Goal: Book appointment/travel/reservation

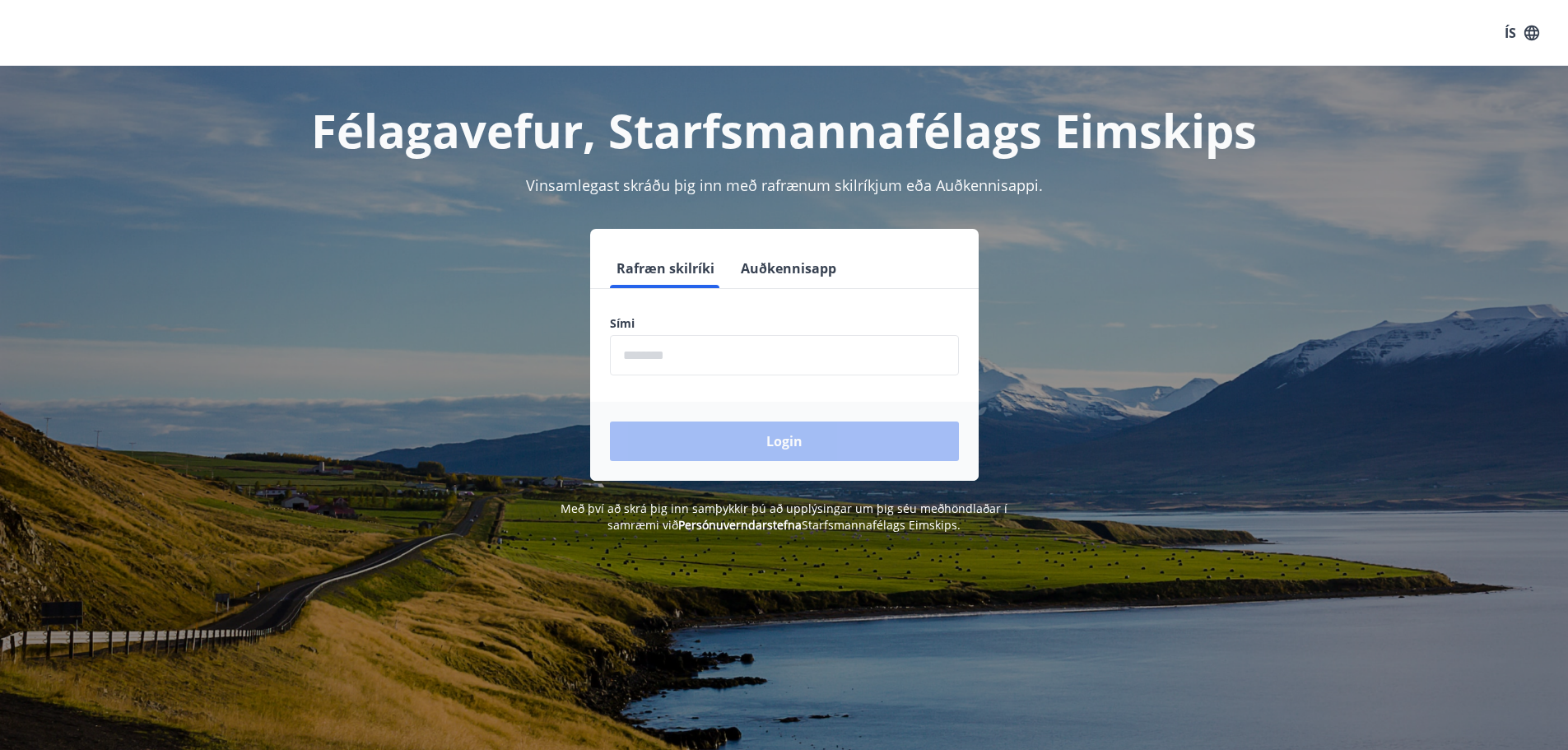
click at [672, 359] on input "phone" at bounding box center [785, 355] width 349 height 41
type input "********"
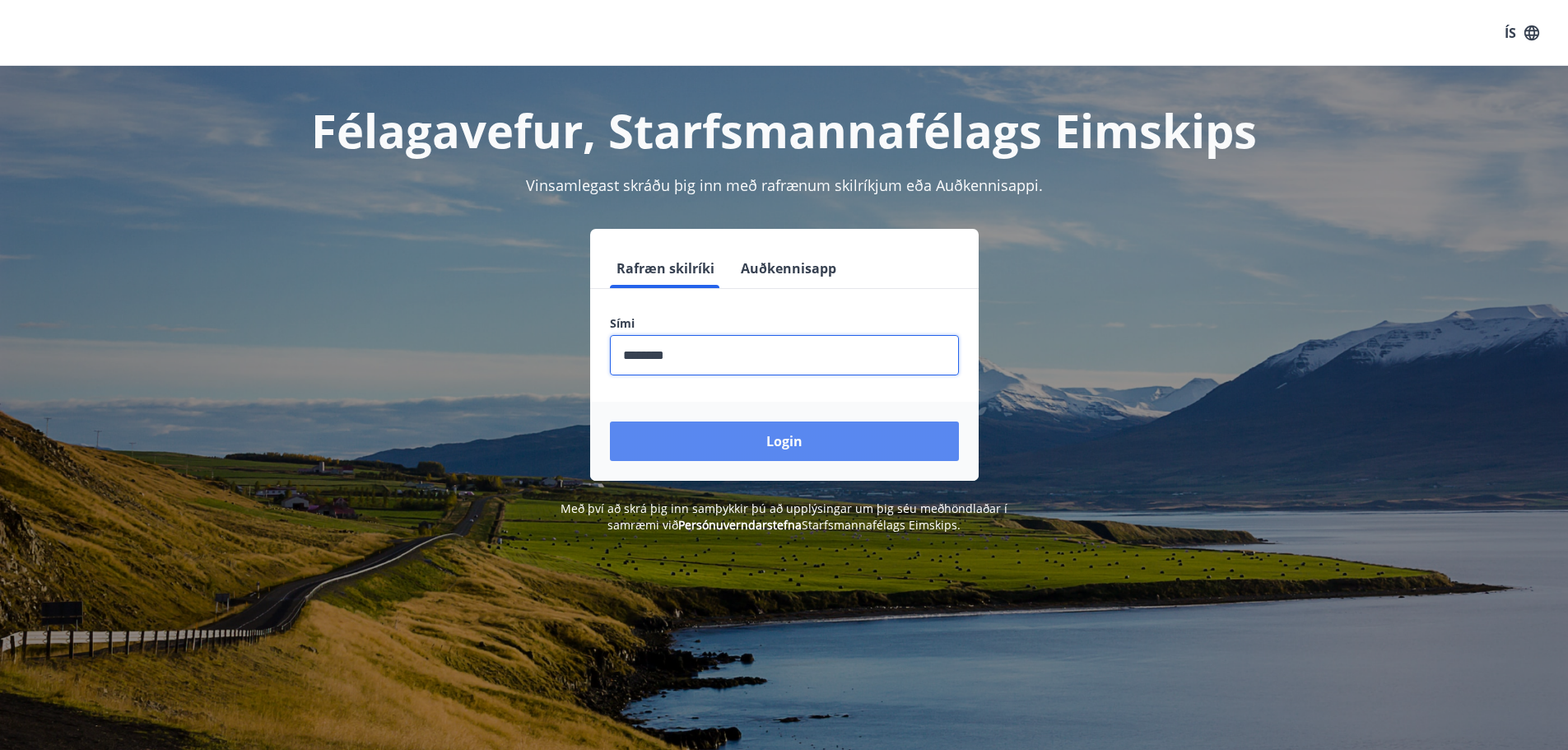
click at [722, 437] on button "Login" at bounding box center [785, 441] width 349 height 40
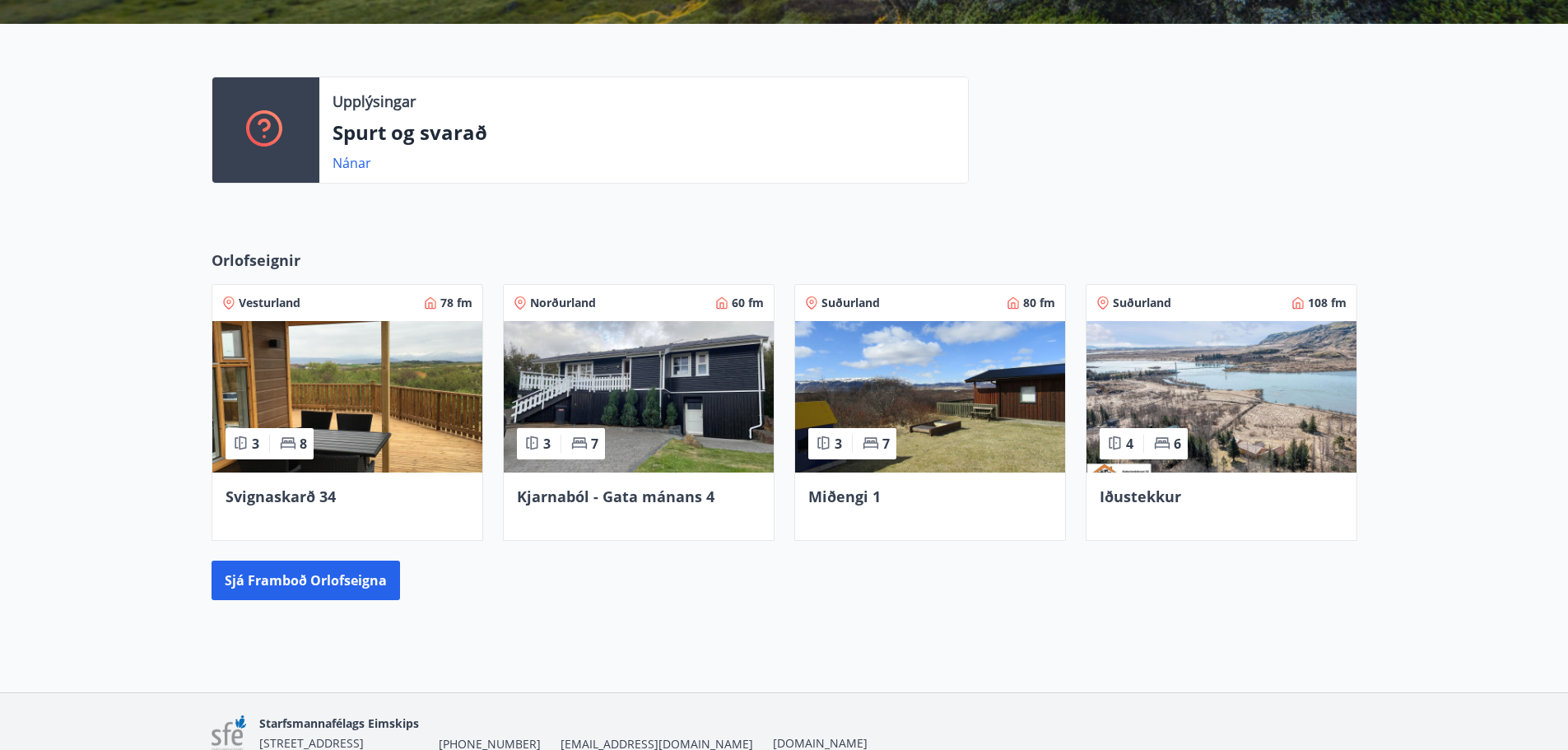
scroll to position [468, 0]
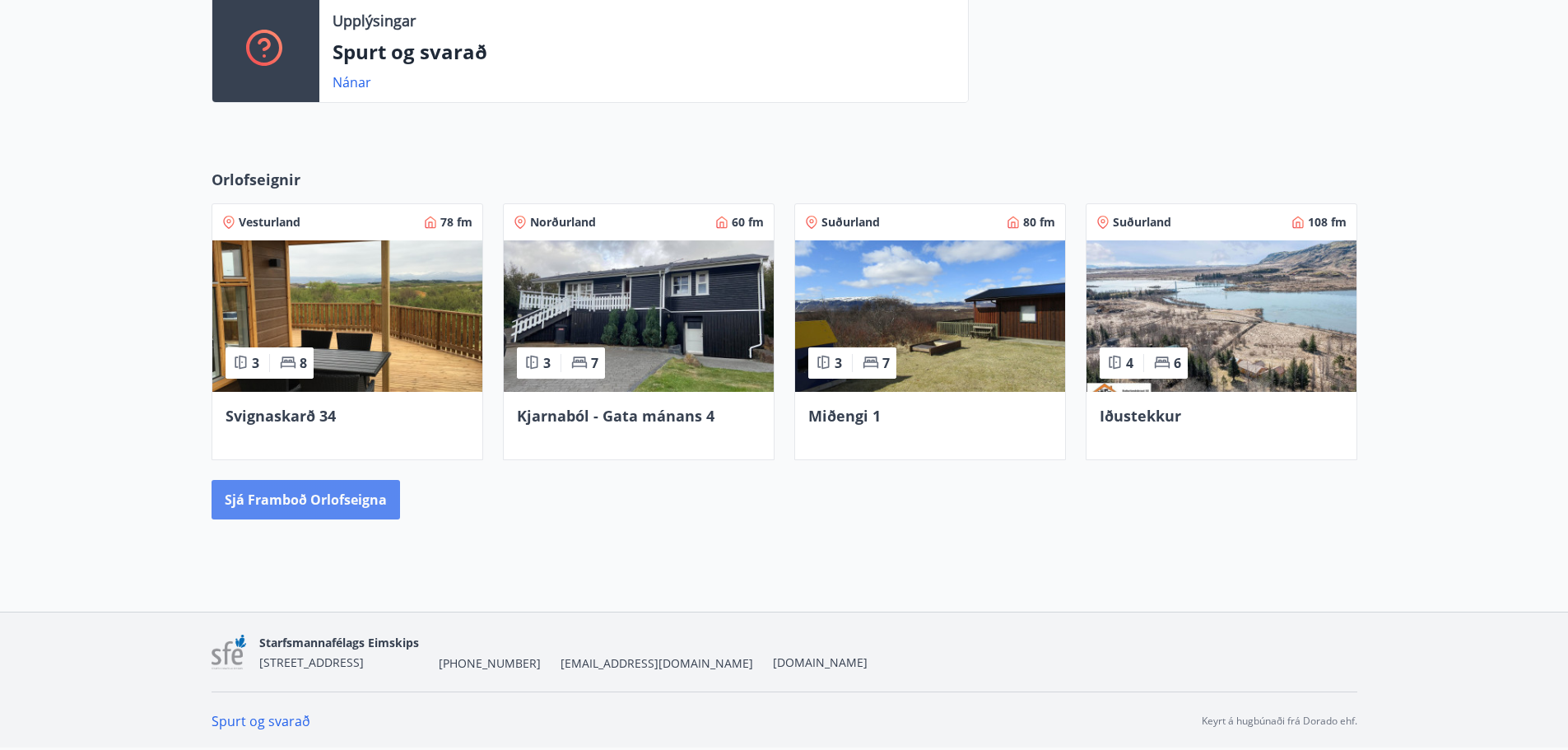
click at [357, 505] on button "Sjá framboð orlofseigna" at bounding box center [305, 500] width 188 height 40
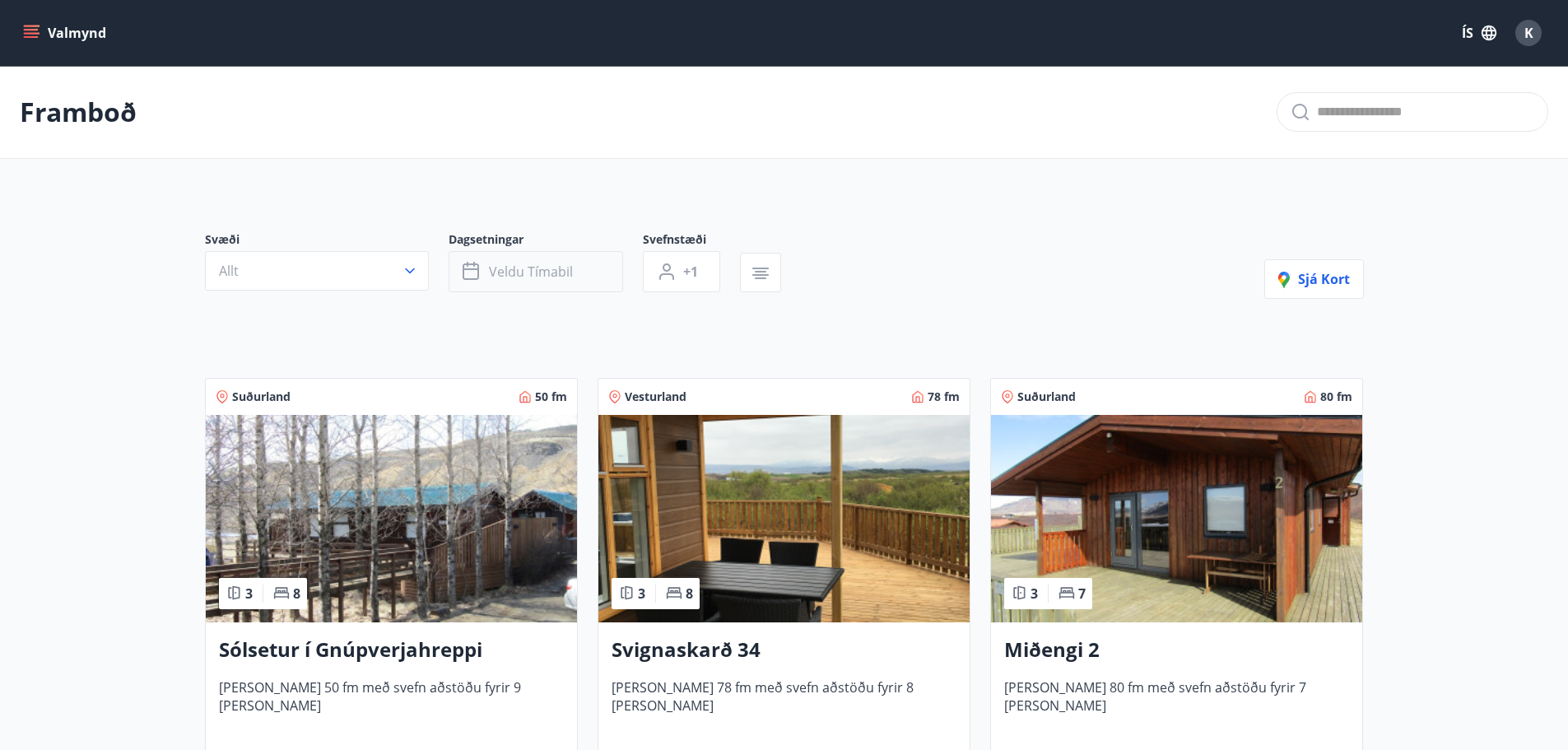
click at [528, 269] on span "Veldu tímabil" at bounding box center [530, 272] width 84 height 18
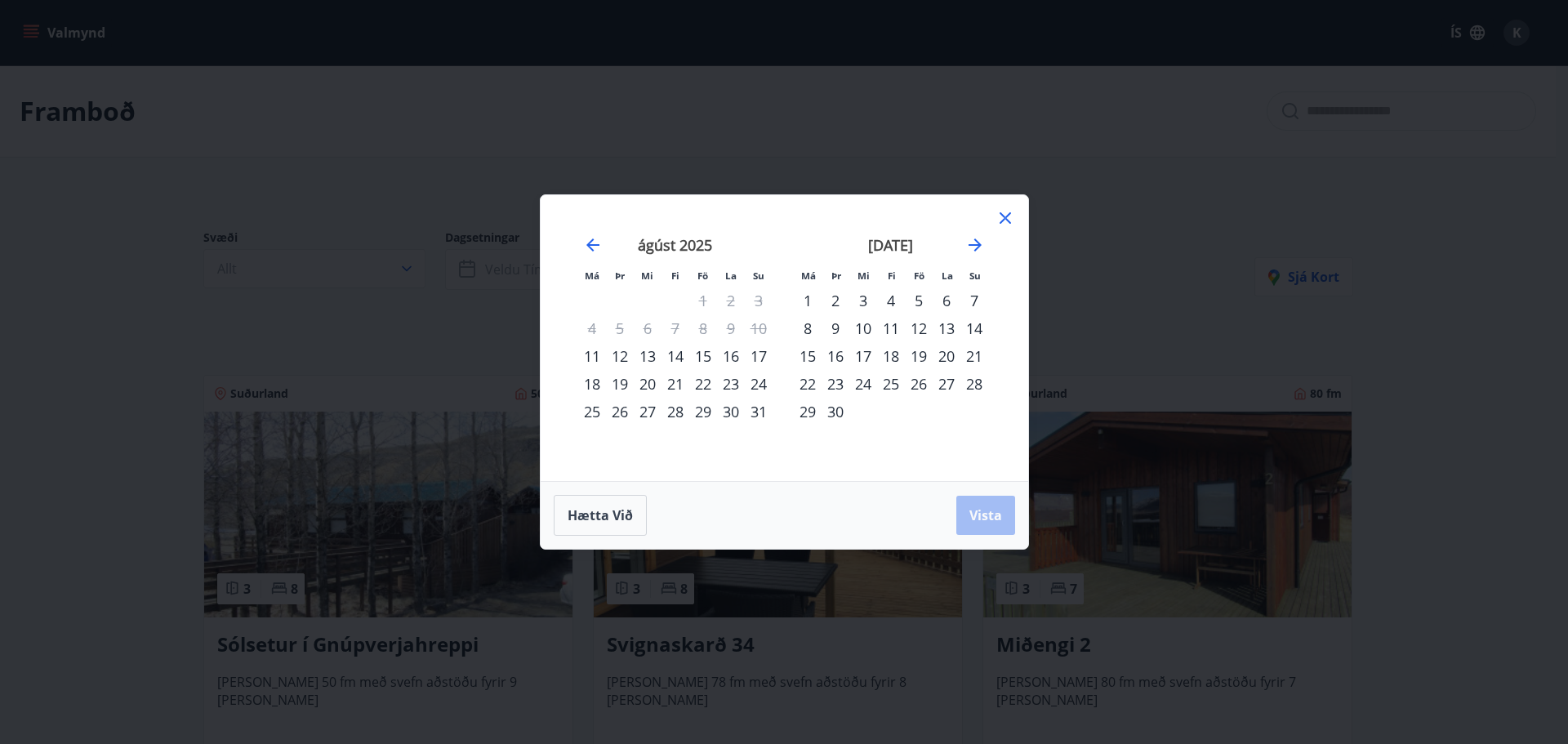
click at [942, 359] on div "20" at bounding box center [947, 355] width 28 height 28
click at [983, 512] on span "Vista" at bounding box center [986, 515] width 33 height 18
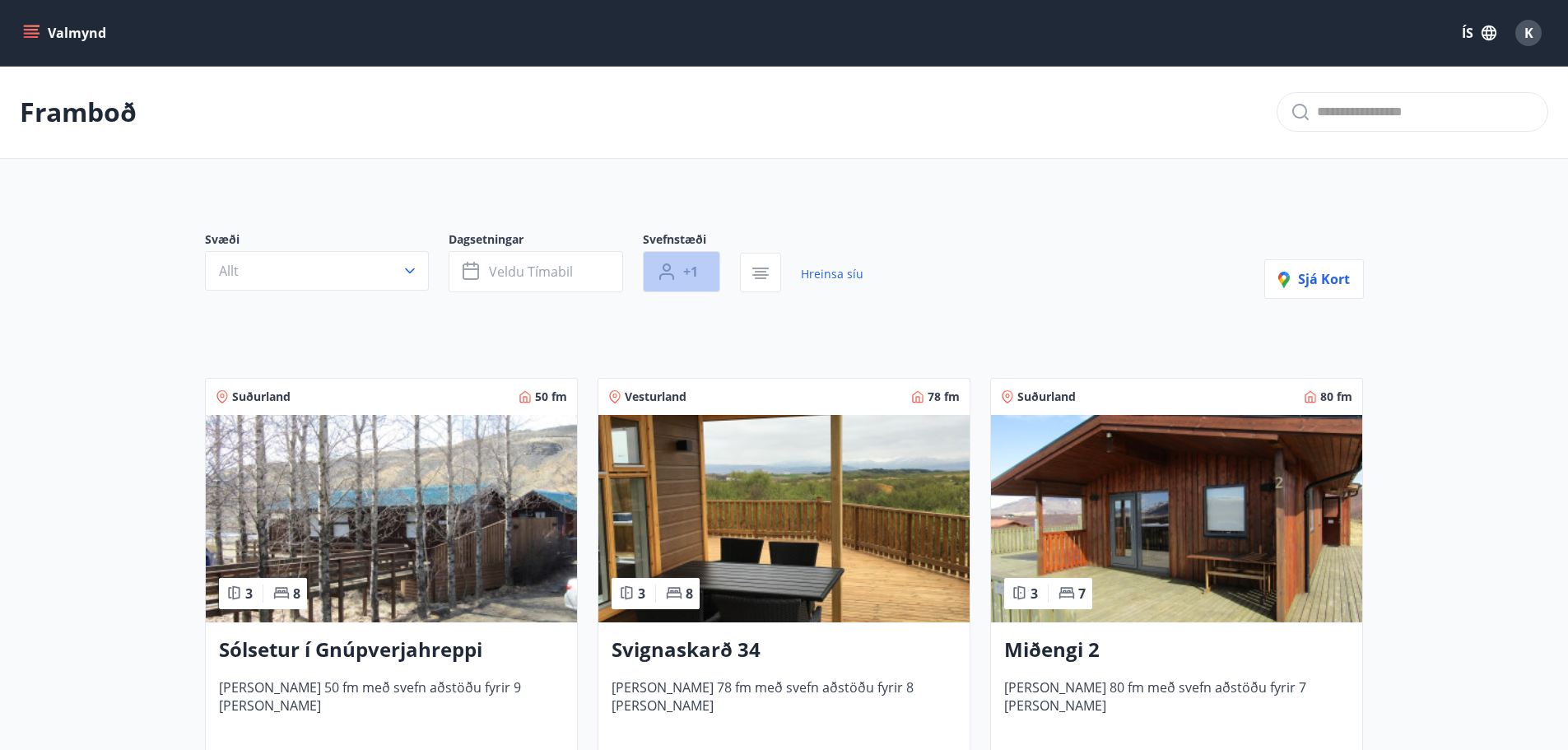
click at [713, 276] on button "+1" at bounding box center [681, 272] width 77 height 41
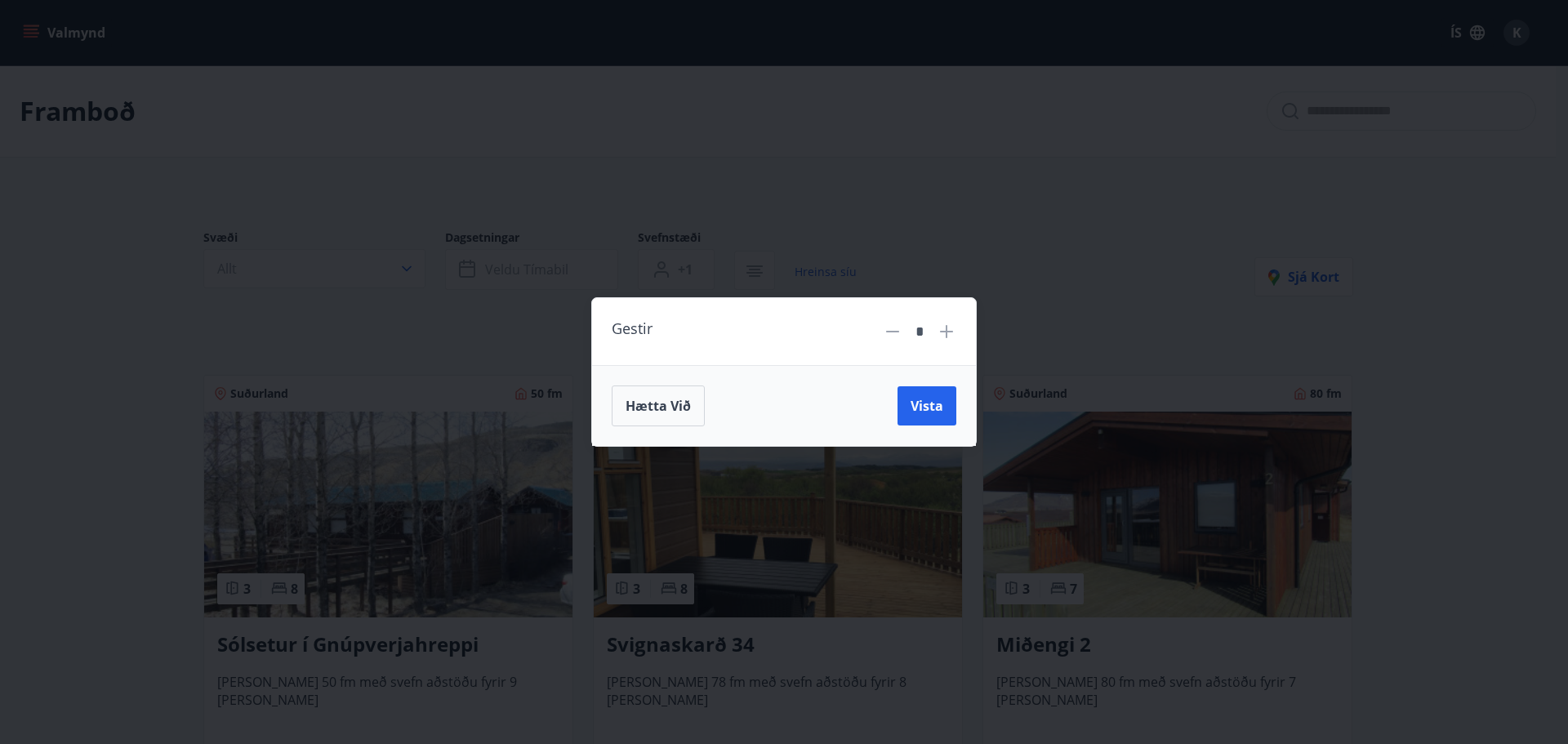
click at [943, 333] on icon at bounding box center [947, 331] width 20 height 20
type input "*"
click at [933, 395] on button "Vista" at bounding box center [927, 406] width 59 height 39
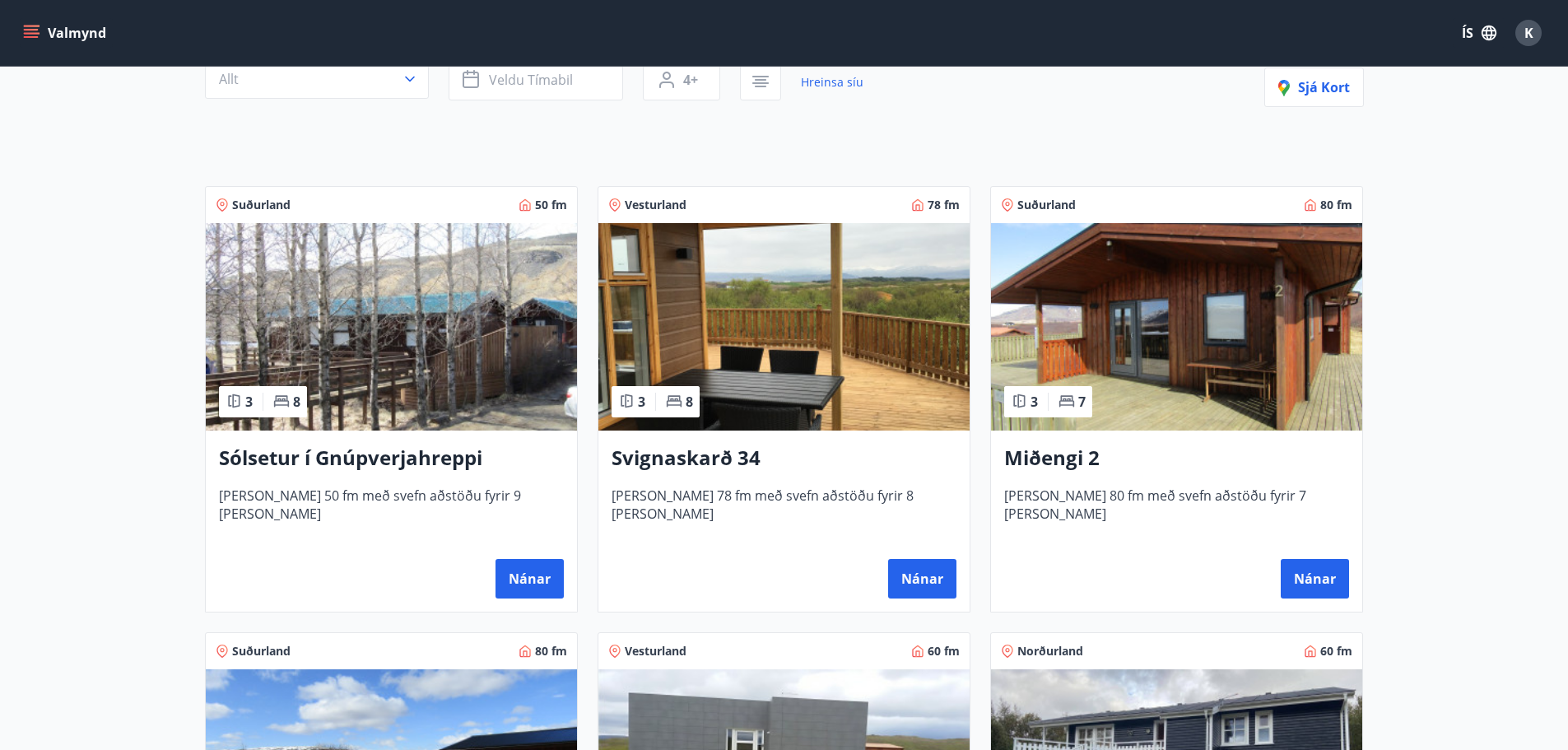
scroll to position [165, 0]
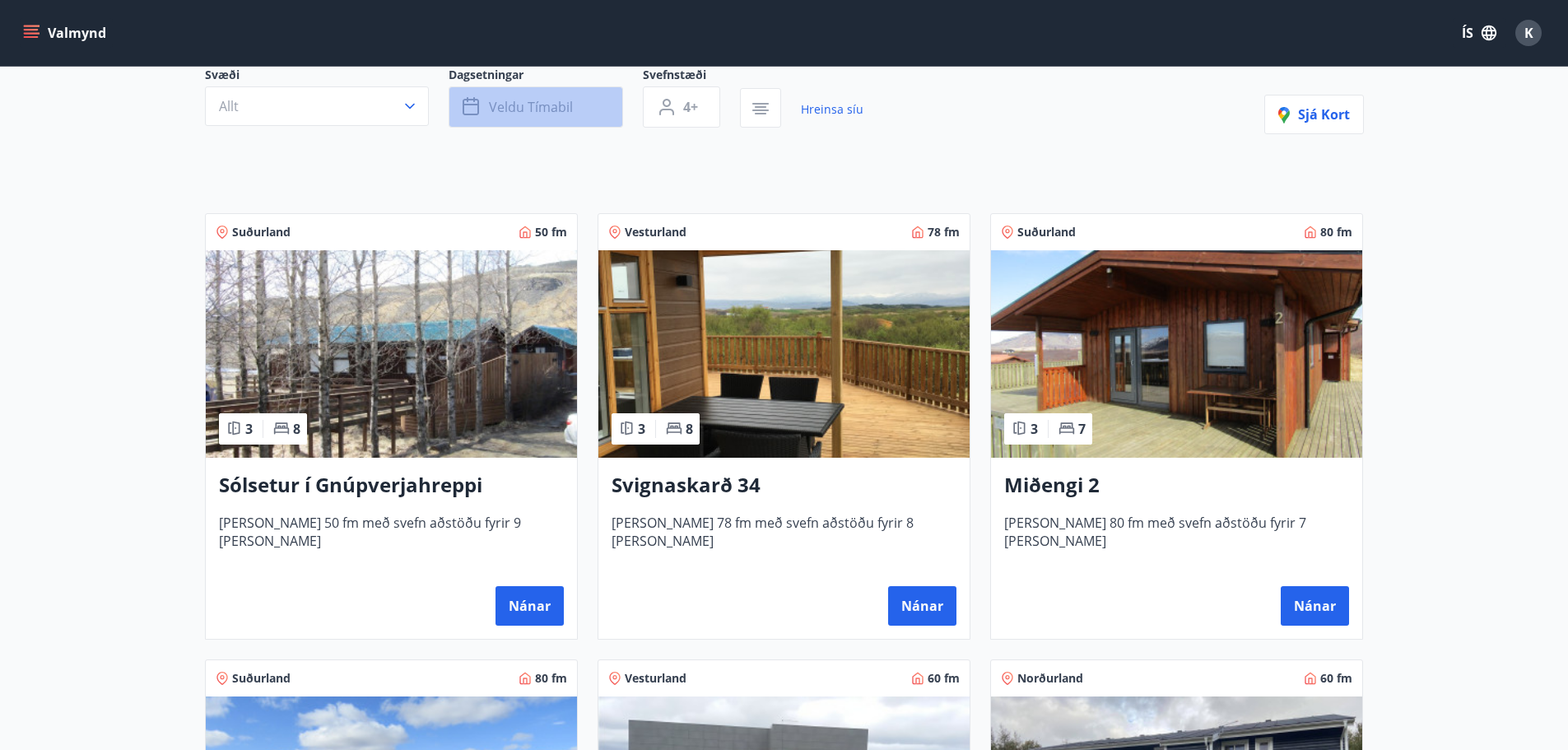
click at [506, 98] on span "Veldu tímabil" at bounding box center [530, 107] width 84 height 18
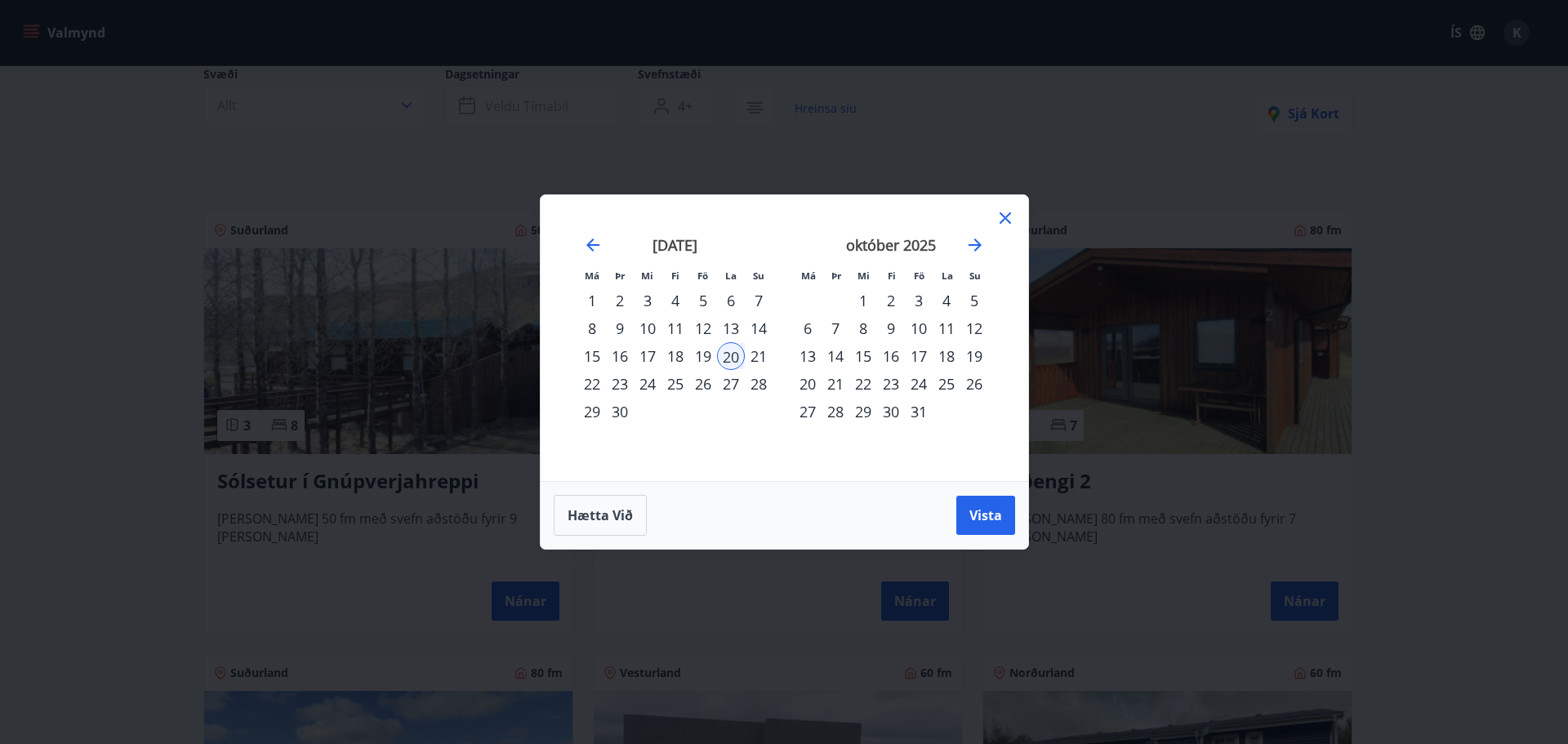
click at [698, 360] on div "19" at bounding box center [703, 355] width 28 height 28
click at [761, 354] on div "21" at bounding box center [758, 355] width 28 height 28
click at [978, 509] on span "Vista" at bounding box center [986, 515] width 33 height 18
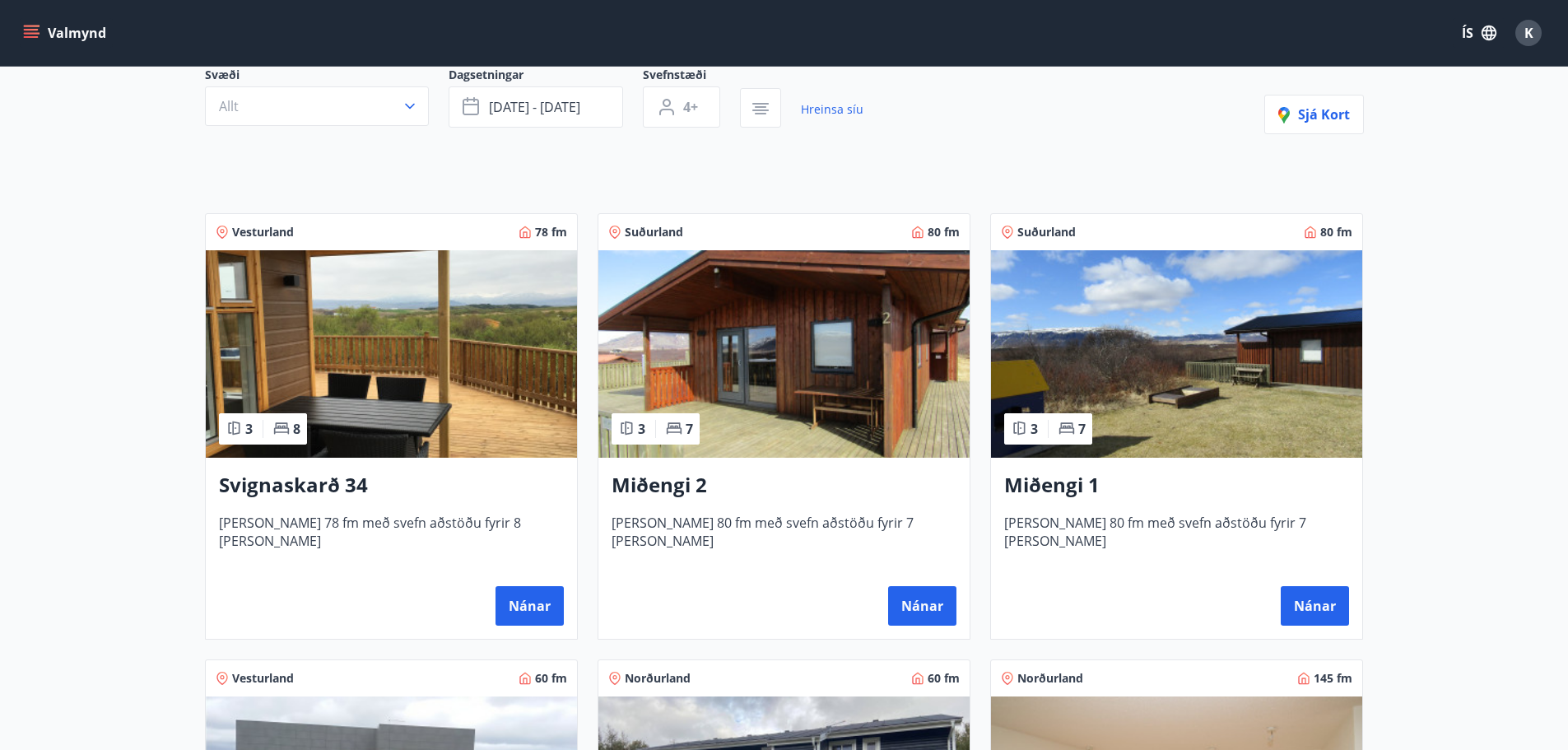
click at [366, 323] on img at bounding box center [392, 354] width 372 height 207
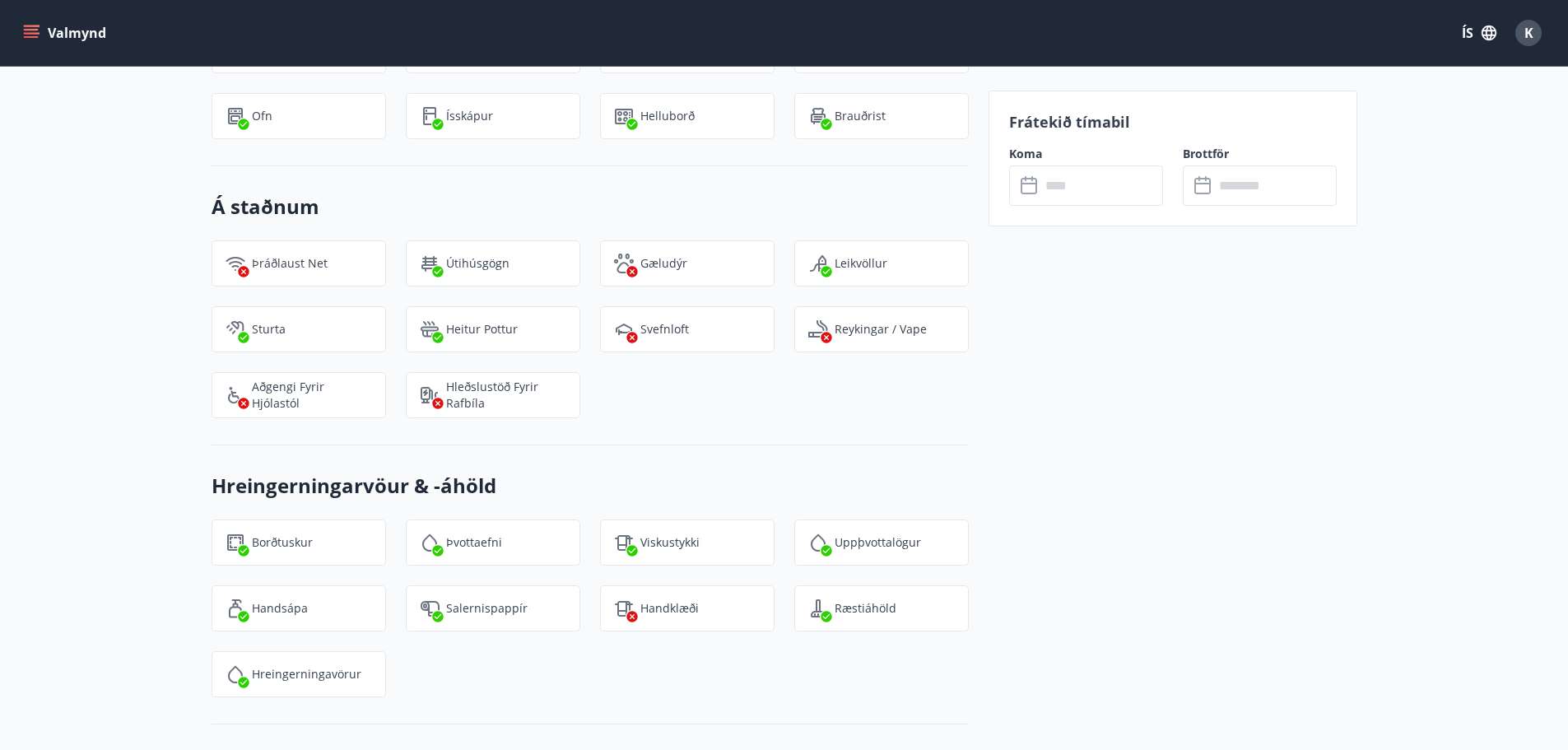
scroll to position [1678, 0]
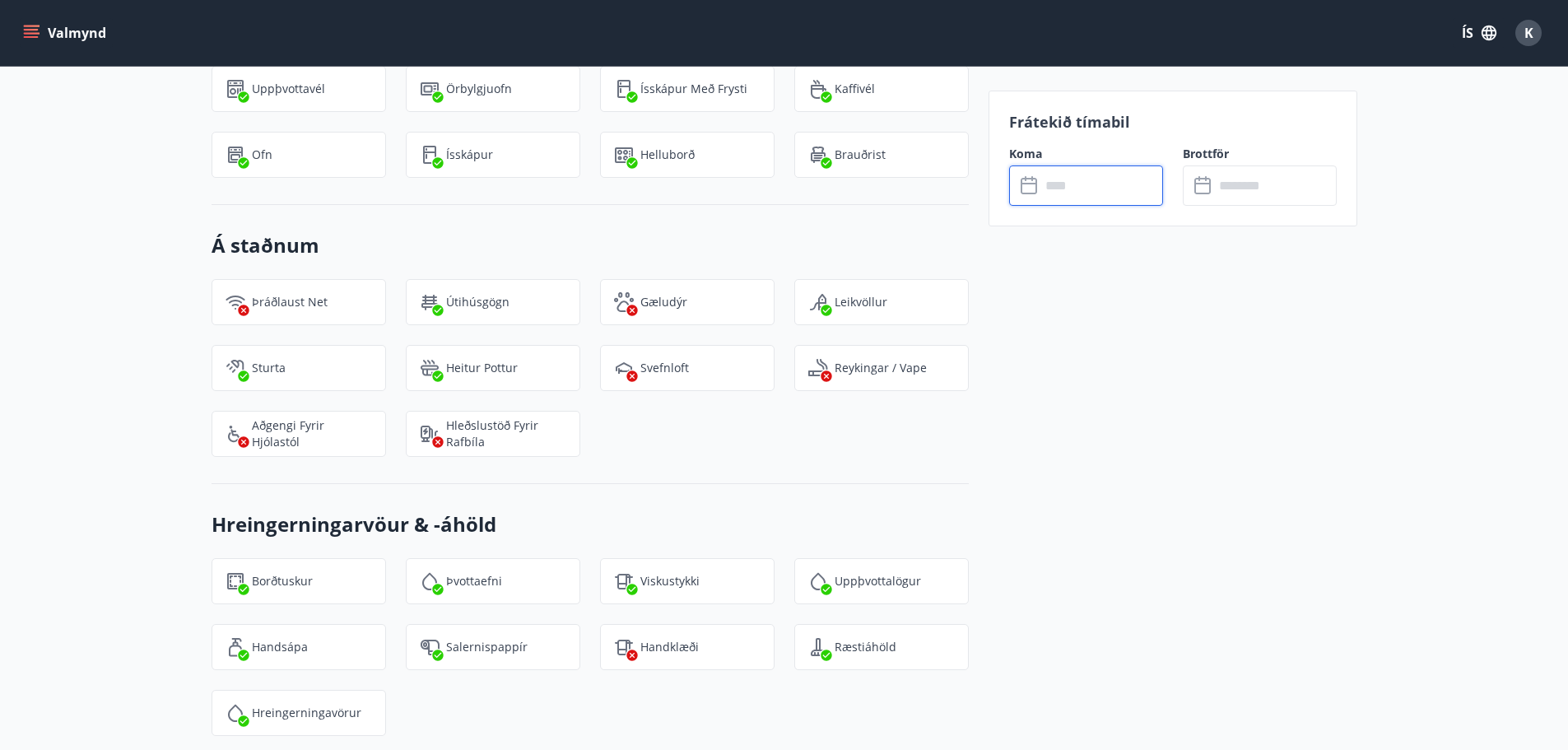
click at [1083, 191] on input "text" at bounding box center [1102, 185] width 122 height 41
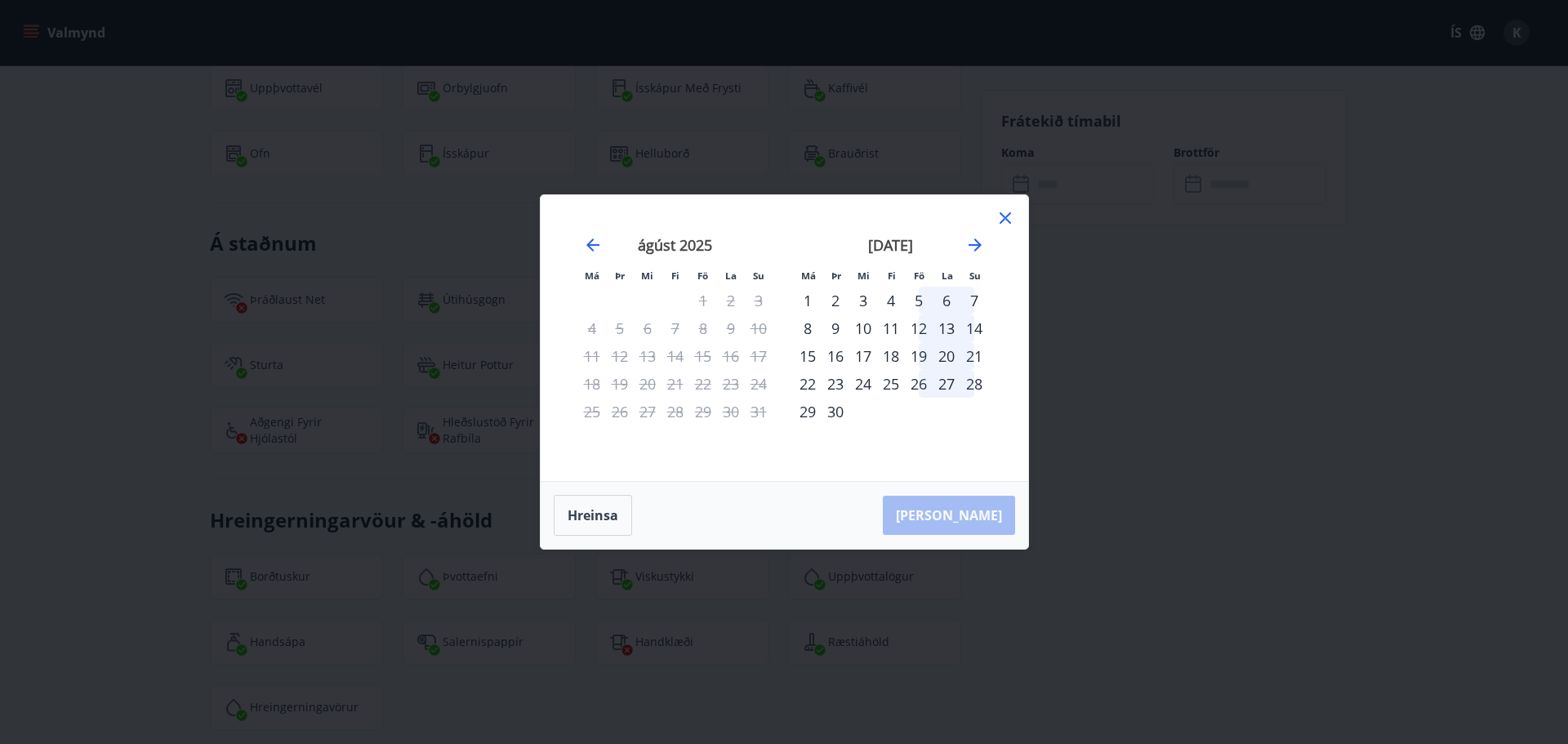
click at [919, 353] on div "19" at bounding box center [918, 355] width 28 height 28
click at [972, 355] on div "21" at bounding box center [974, 355] width 28 height 28
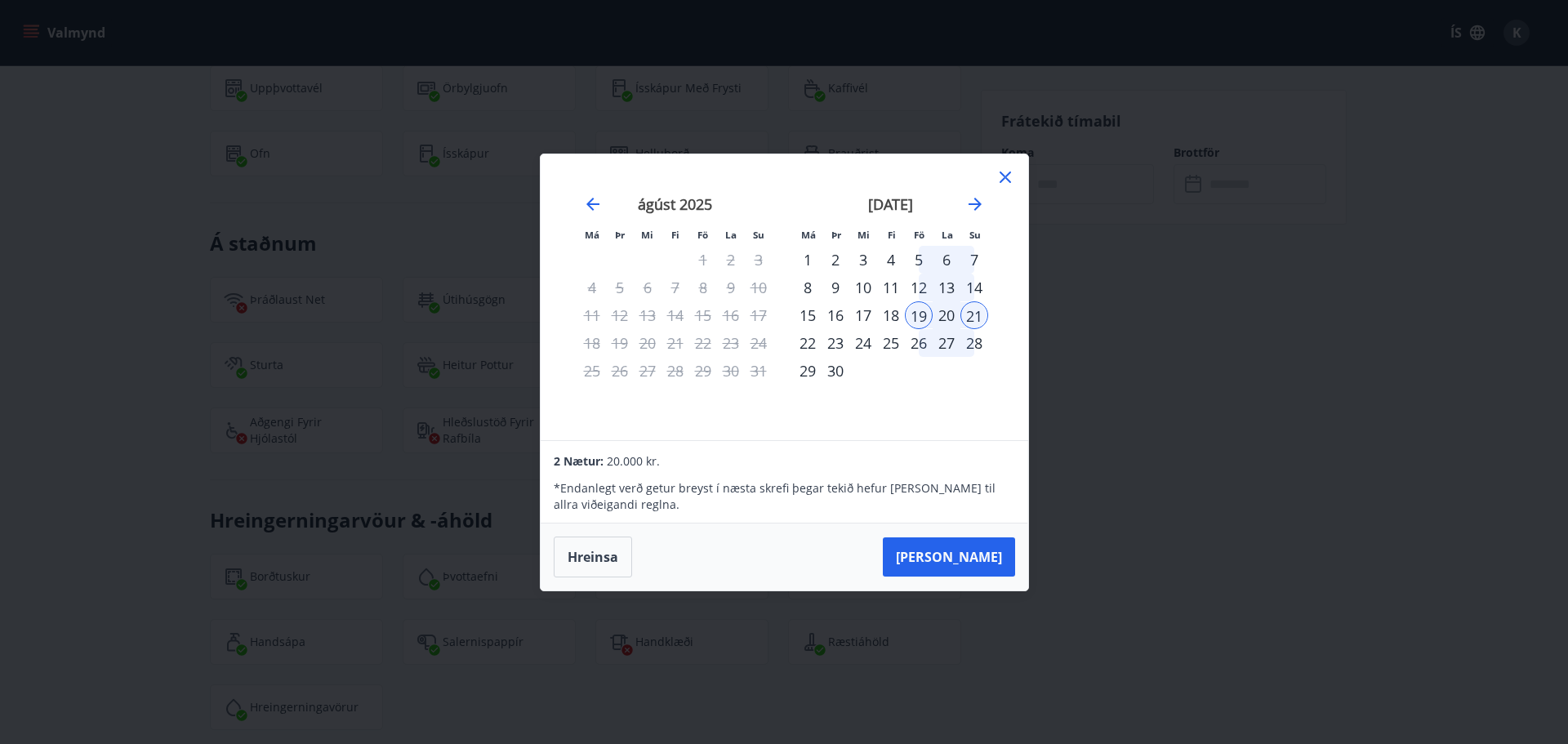
click at [1004, 178] on icon at bounding box center [1005, 177] width 12 height 12
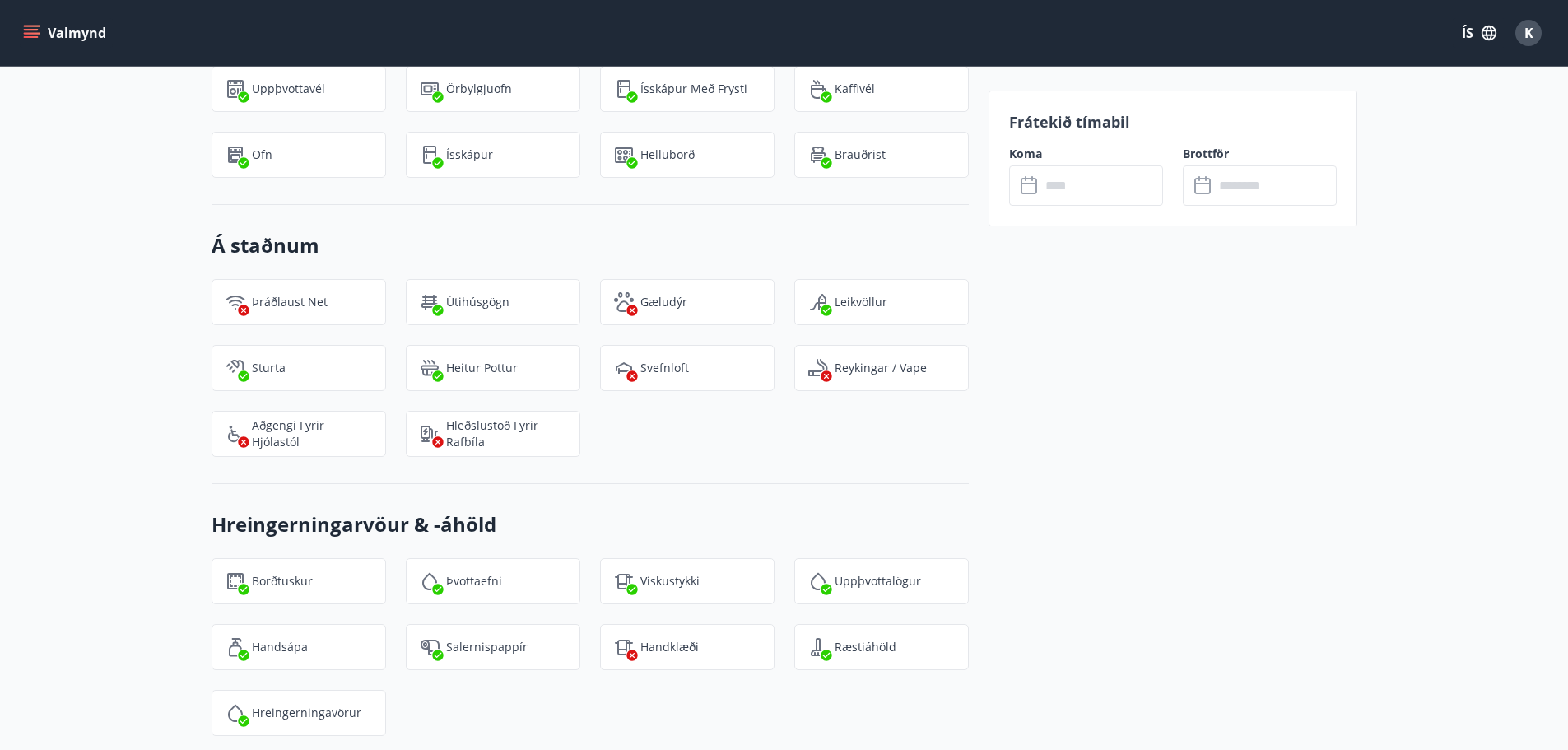
click at [1232, 342] on div "Frátekið tímabil Koma ​ ​ Brottför ​ ​" at bounding box center [1174, 137] width 369 height 2537
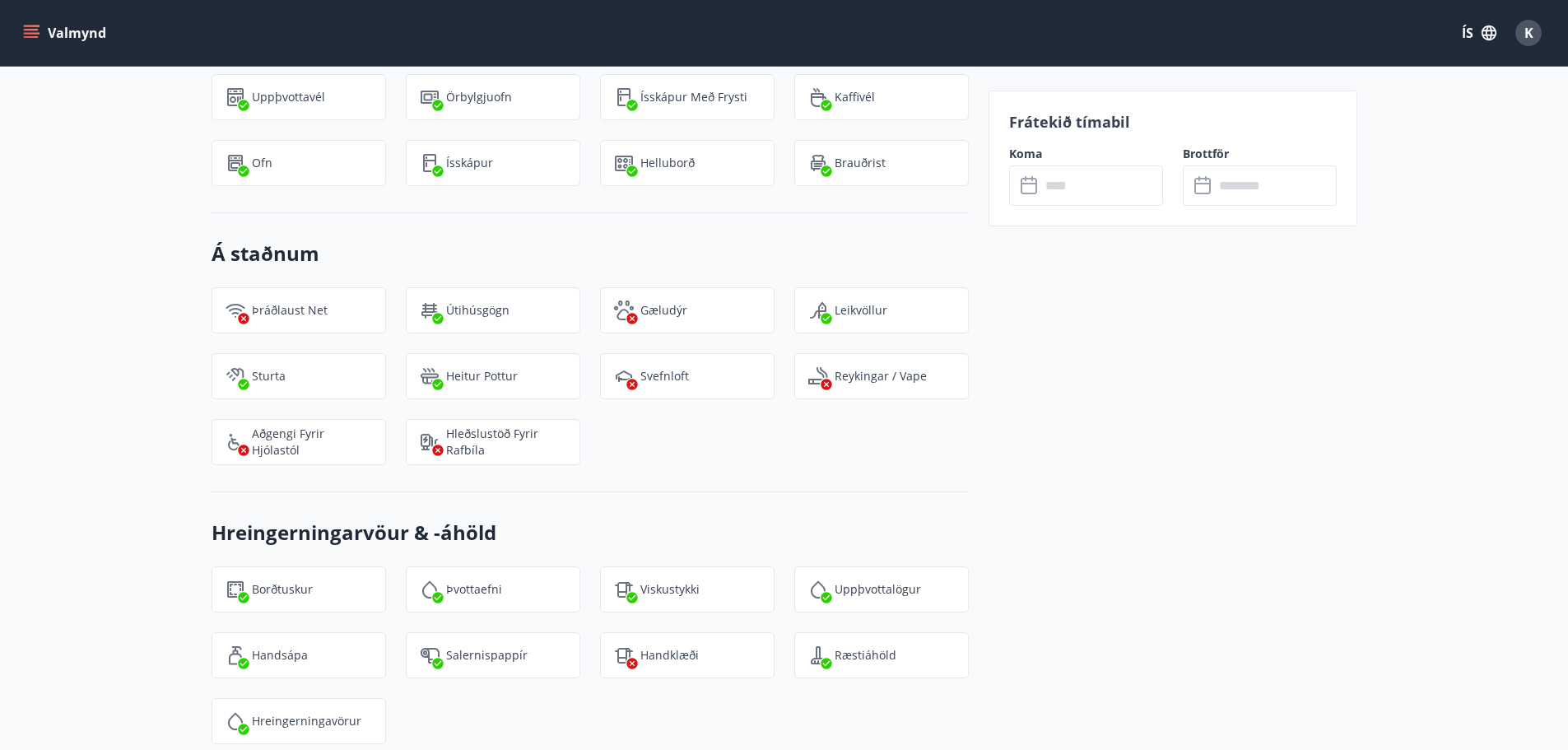
scroll to position [1730, 0]
